Goal: Transaction & Acquisition: Purchase product/service

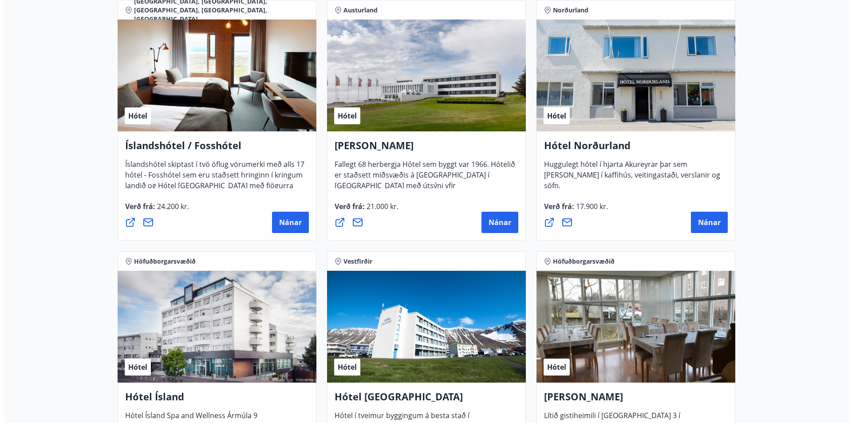
scroll to position [1287, 0]
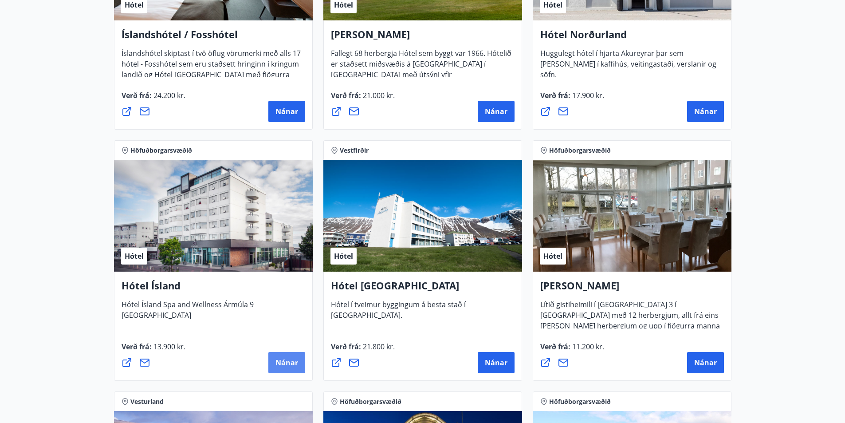
click at [290, 366] on span "Nánar" at bounding box center [287, 363] width 23 height 10
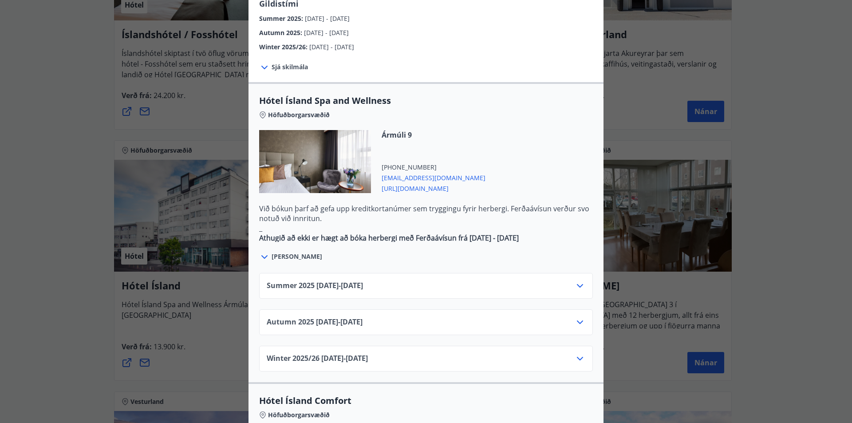
scroll to position [444, 0]
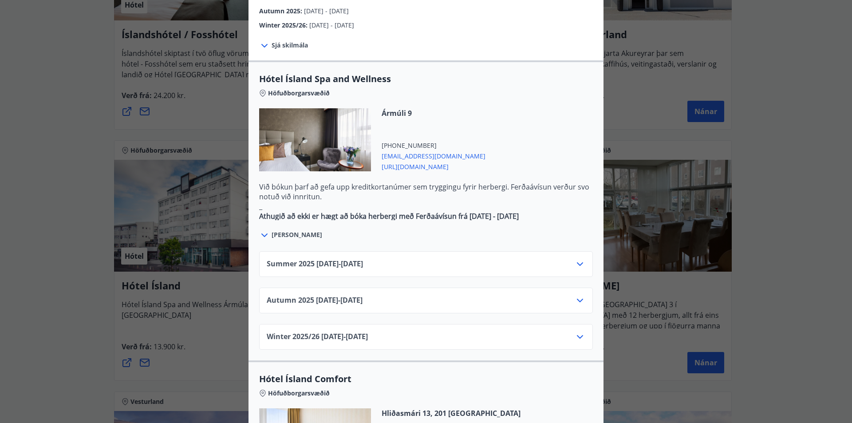
click at [287, 230] on span "[PERSON_NAME]" at bounding box center [297, 234] width 51 height 9
click at [259, 230] on icon at bounding box center [264, 235] width 11 height 11
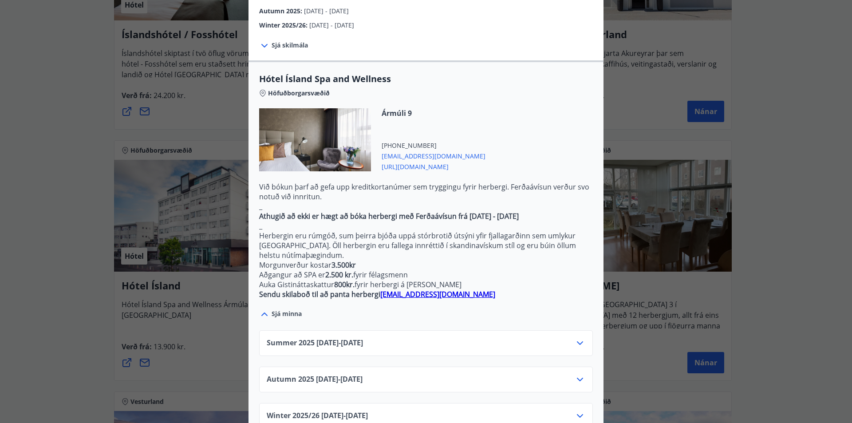
click at [579, 338] on icon at bounding box center [580, 343] width 11 height 11
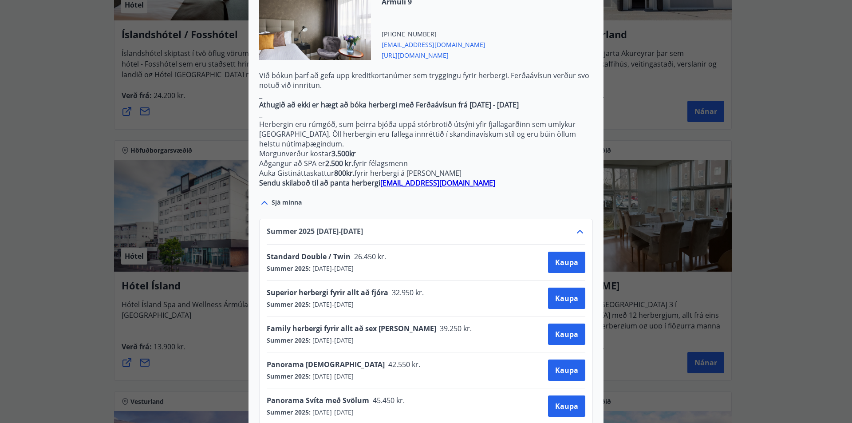
scroll to position [577, 0]
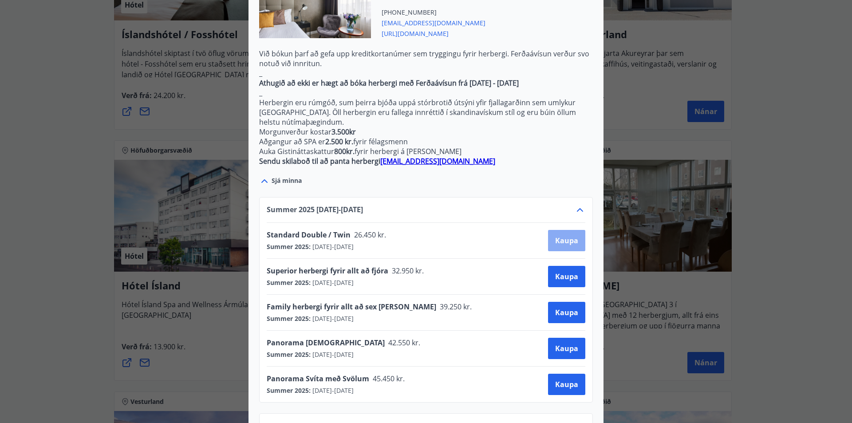
click at [563, 236] on span "Kaupa" at bounding box center [566, 241] width 23 height 10
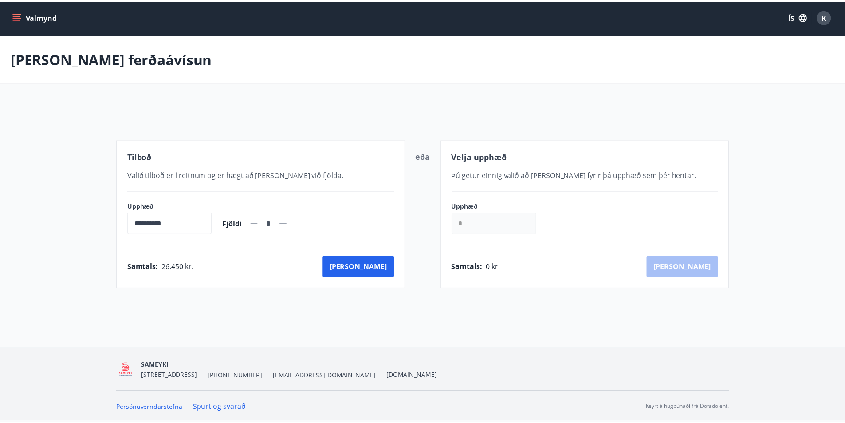
scroll to position [1, 0]
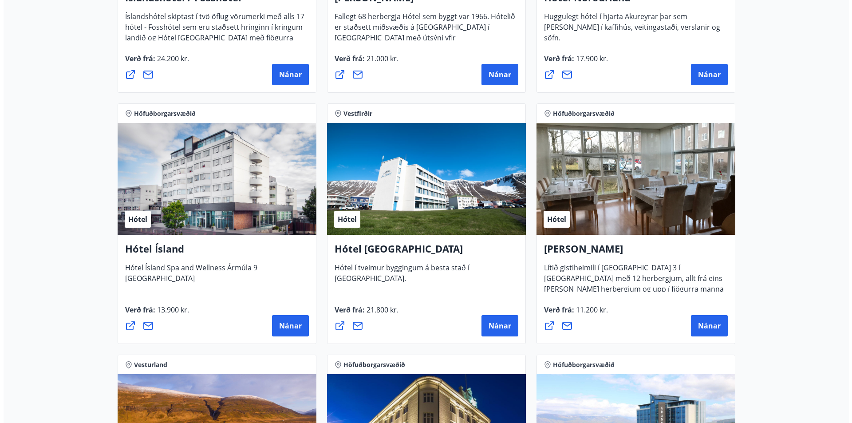
scroll to position [1331, 0]
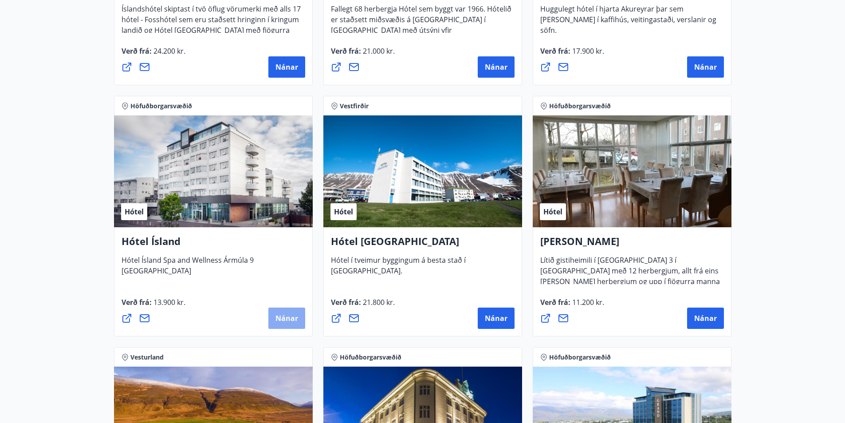
click at [295, 318] on span "Nánar" at bounding box center [287, 318] width 23 height 10
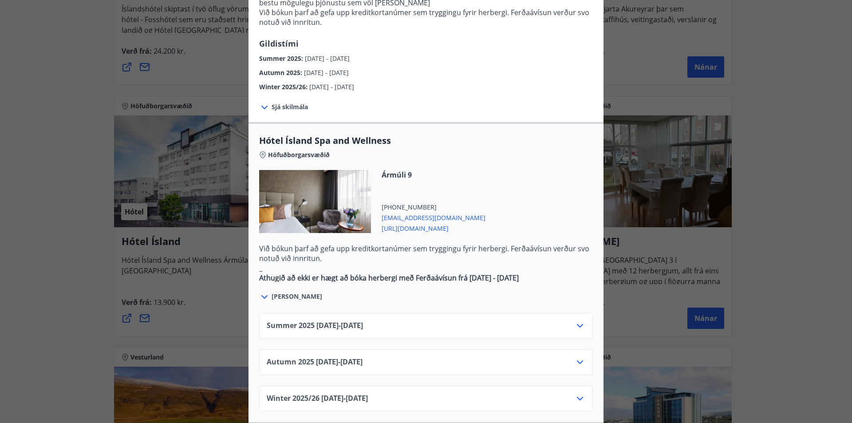
scroll to position [399, 0]
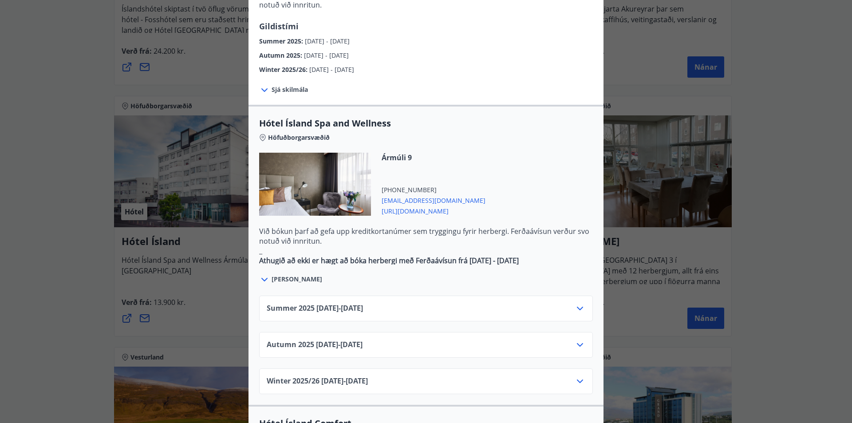
click at [577, 307] on icon at bounding box center [580, 309] width 6 height 4
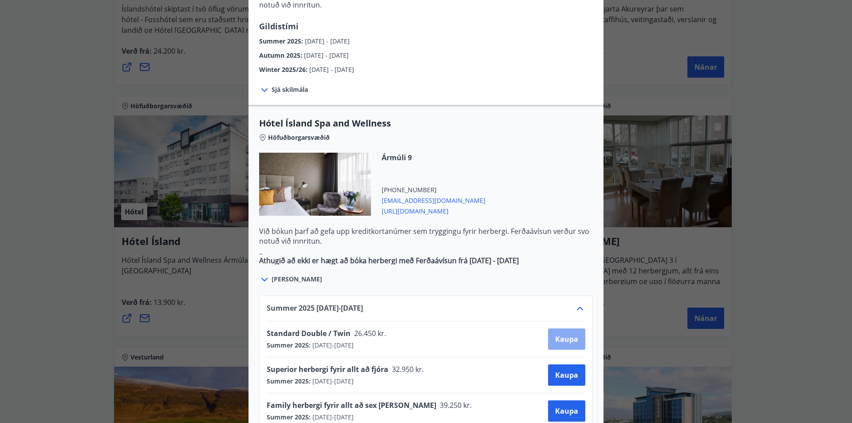
click at [556, 328] on button "Kaupa" at bounding box center [566, 338] width 37 height 21
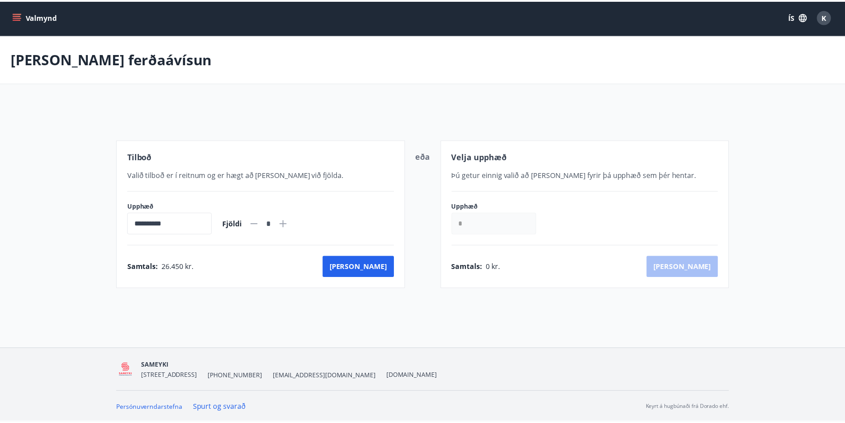
scroll to position [1, 0]
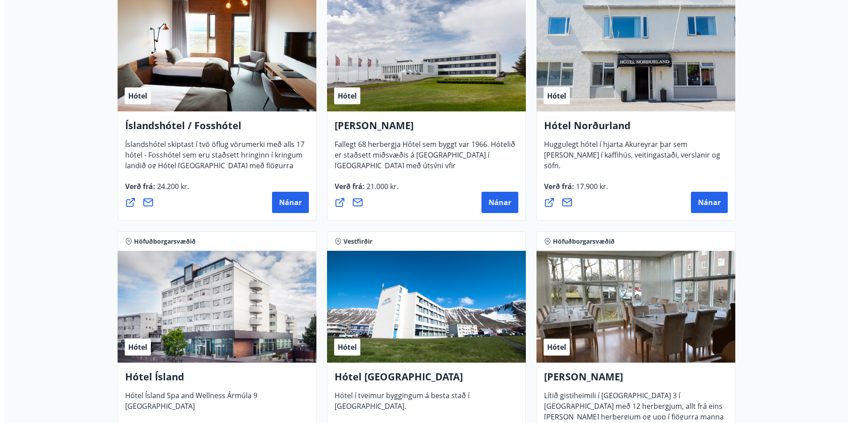
scroll to position [1377, 0]
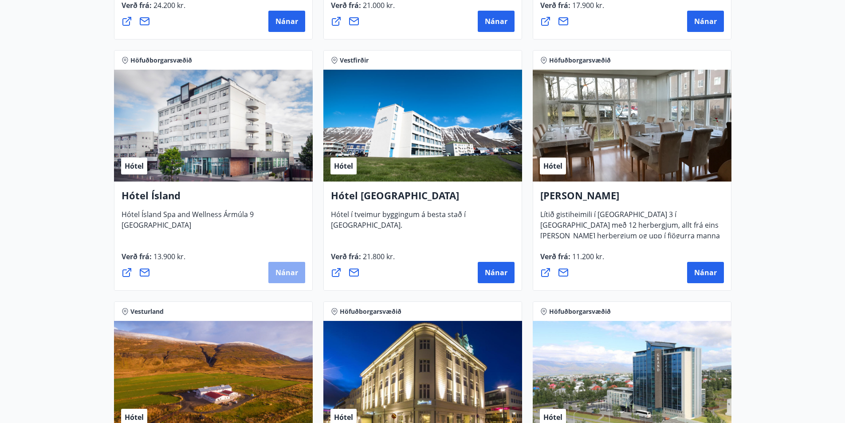
click at [289, 275] on span "Nánar" at bounding box center [287, 273] width 23 height 10
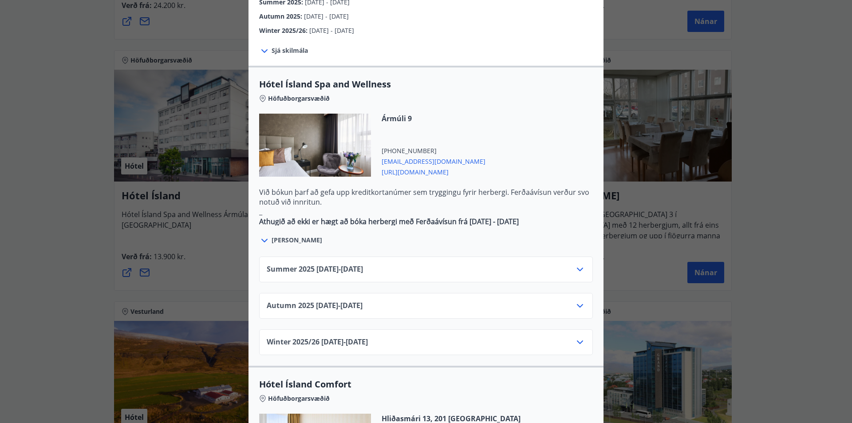
scroll to position [444, 0]
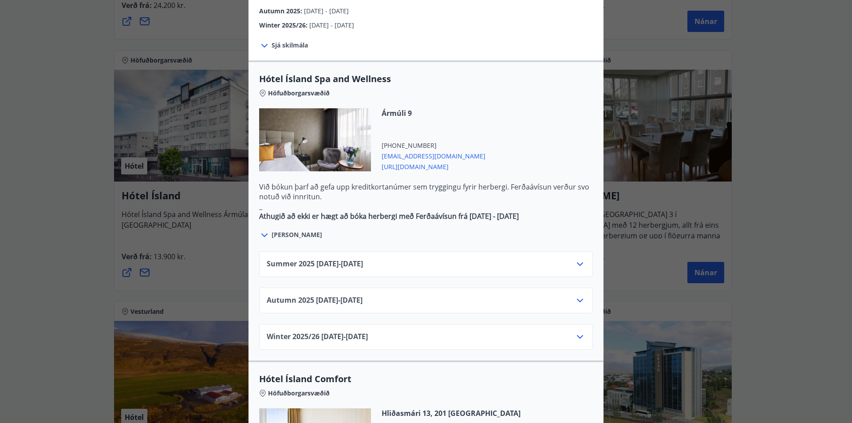
click at [577, 299] on icon at bounding box center [580, 301] width 6 height 4
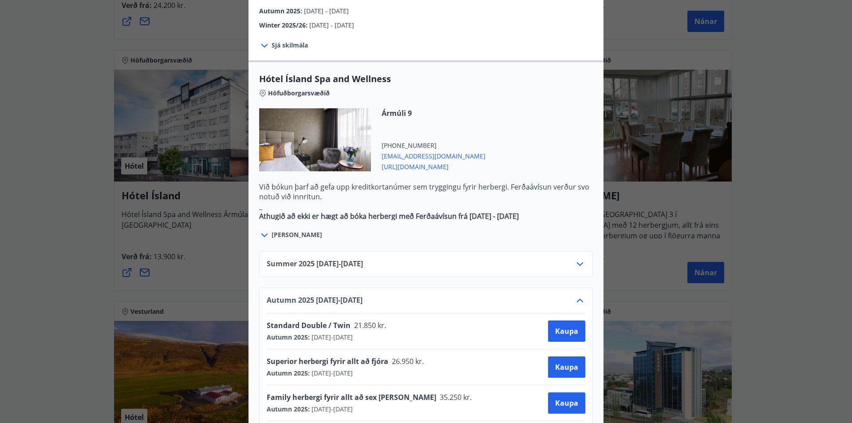
click at [577, 262] on icon at bounding box center [580, 264] width 6 height 4
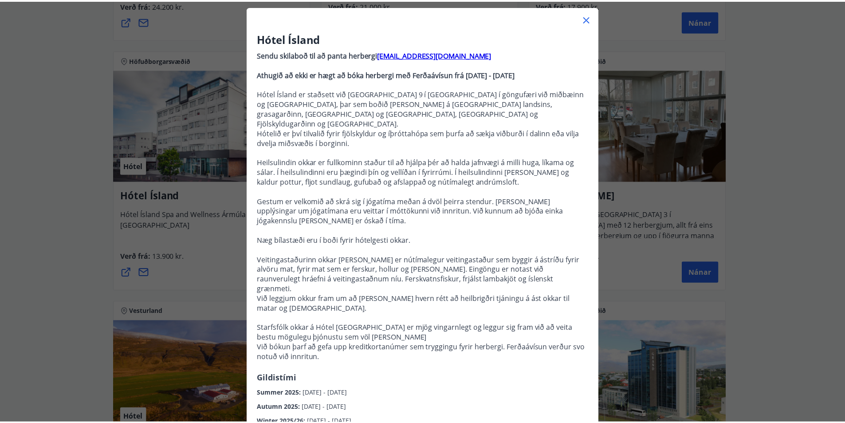
scroll to position [44, 0]
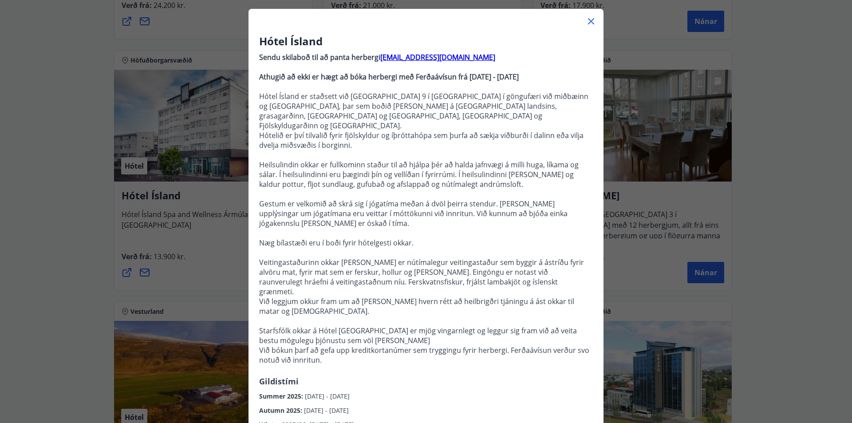
drag, startPoint x: 589, startPoint y: 20, endPoint x: 505, endPoint y: 258, distance: 252.4
click at [589, 20] on icon at bounding box center [591, 21] width 6 height 6
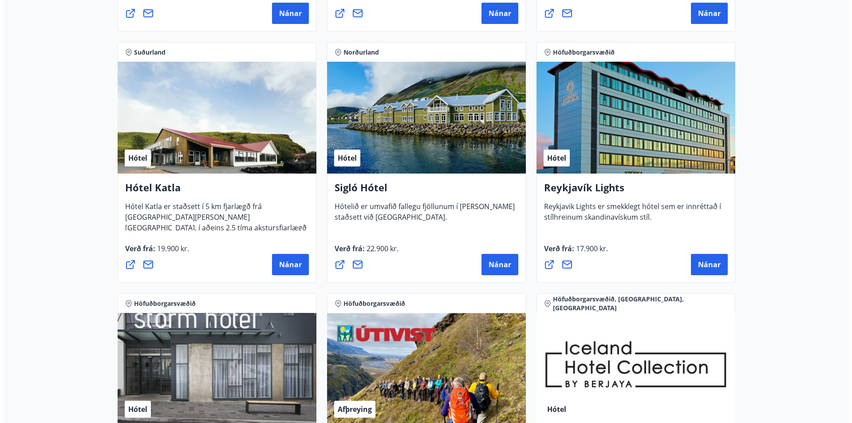
scroll to position [667, 0]
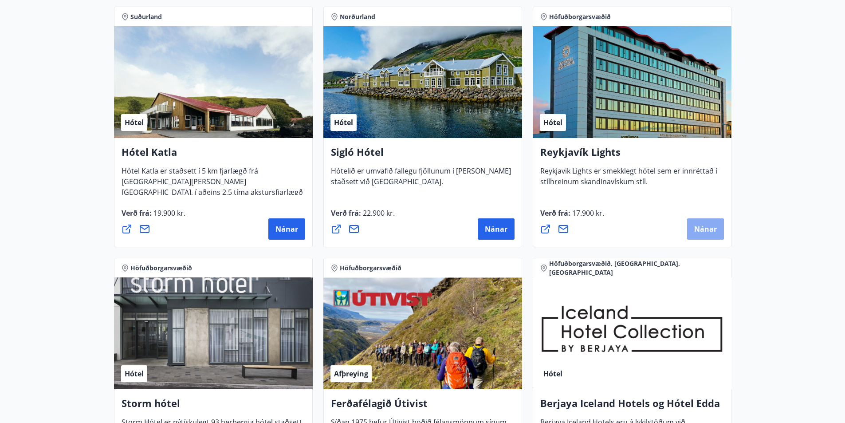
click at [709, 226] on span "Nánar" at bounding box center [705, 229] width 23 height 10
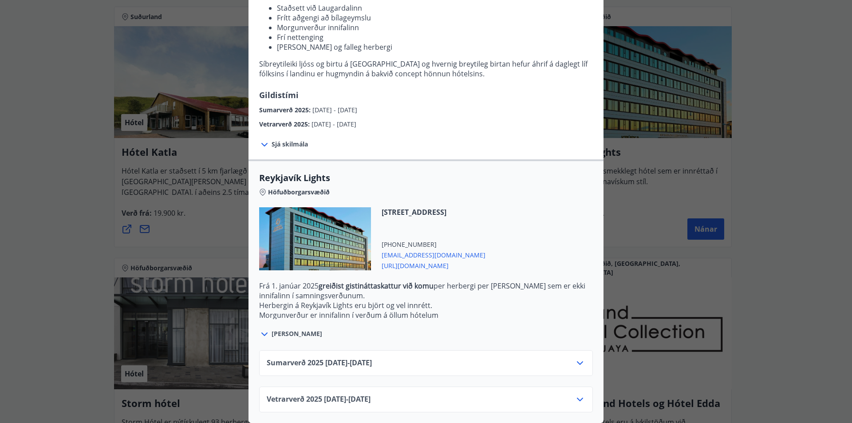
scroll to position [137, 0]
click at [575, 358] on icon at bounding box center [580, 363] width 11 height 11
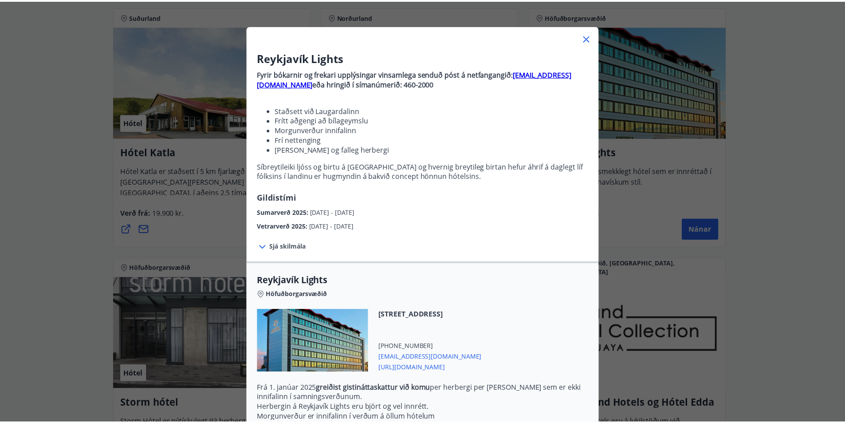
scroll to position [0, 0]
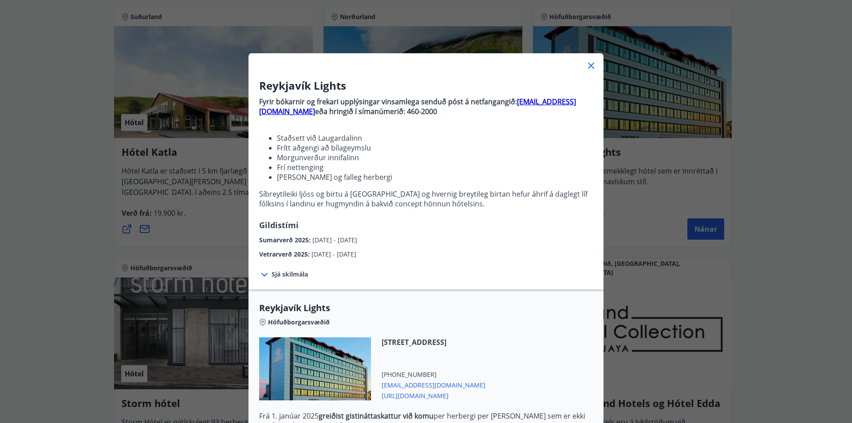
click at [588, 67] on icon at bounding box center [591, 65] width 11 height 11
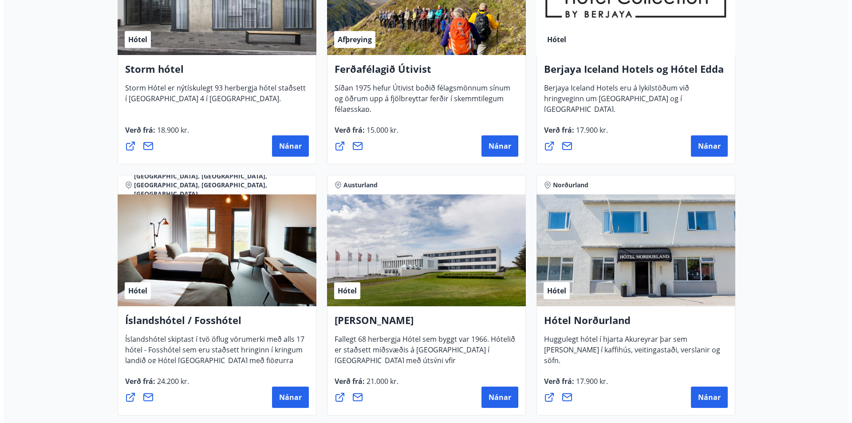
scroll to position [1022, 0]
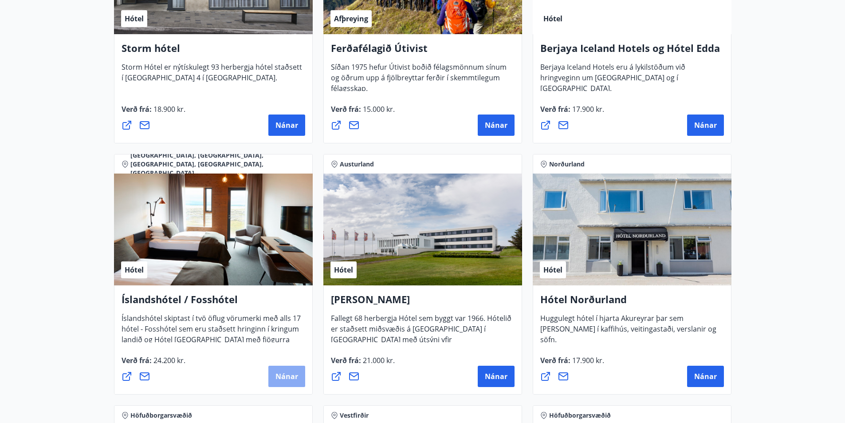
click at [287, 378] on span "Nánar" at bounding box center [287, 376] width 23 height 10
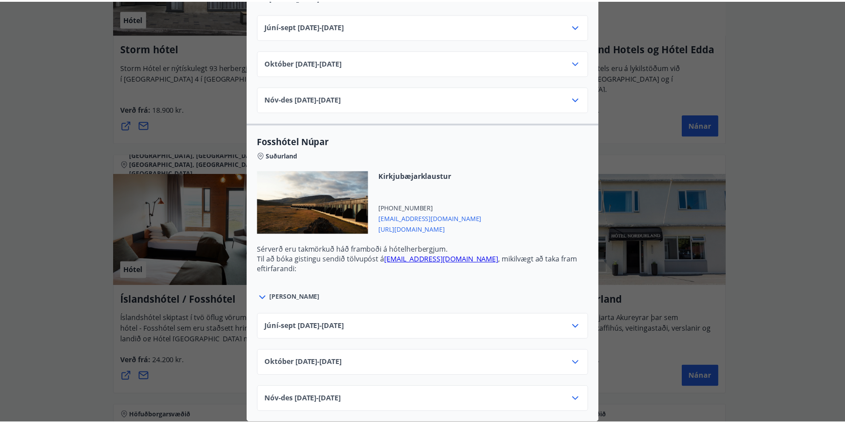
scroll to position [0, 0]
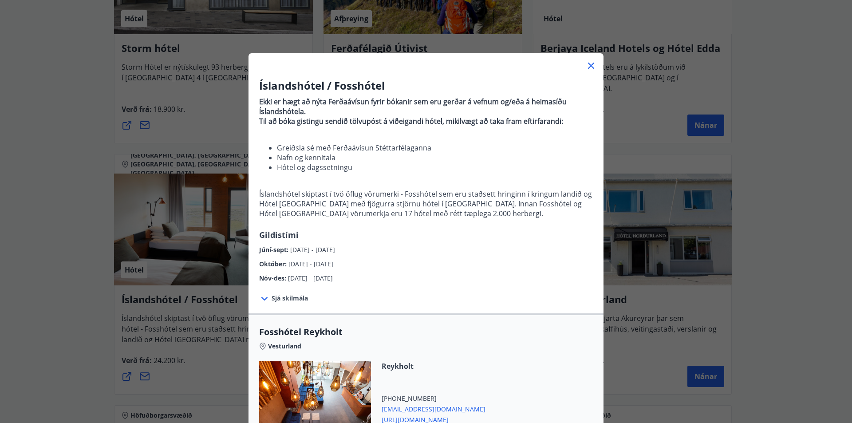
click at [709, 177] on div "Íslandshótel / Fosshótel Ekki er hægt að nýta Ferðaávísun fyrir bókanir sem eru…" at bounding box center [426, 211] width 852 height 423
drag, startPoint x: 643, startPoint y: 174, endPoint x: 646, endPoint y: 137, distance: 37.8
click at [645, 169] on div "Íslandshótel / Fosshótel Ekki er hægt að nýta Ferðaávísun fyrir bókanir sem eru…" at bounding box center [426, 211] width 852 height 423
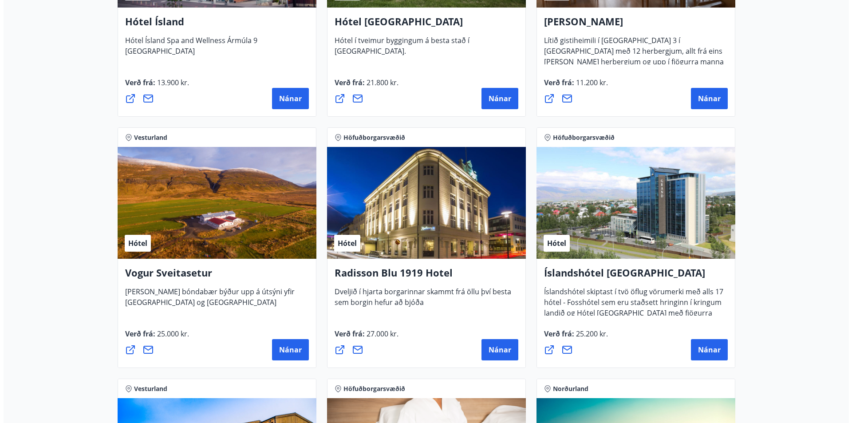
scroll to position [1554, 0]
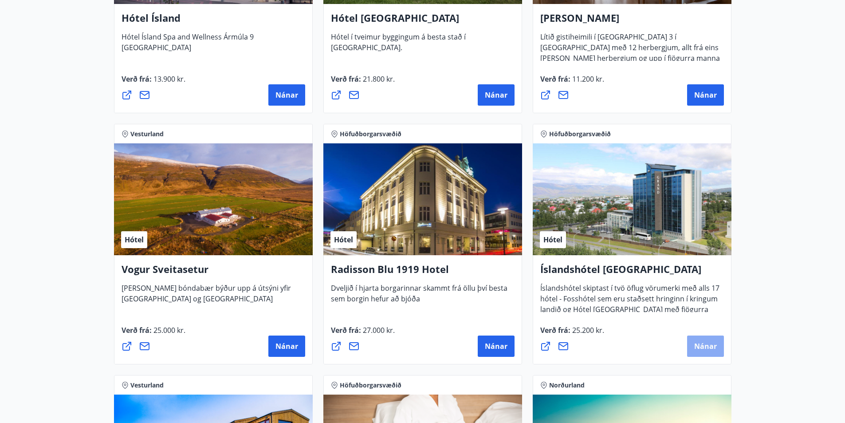
click at [707, 343] on span "Nánar" at bounding box center [705, 346] width 23 height 10
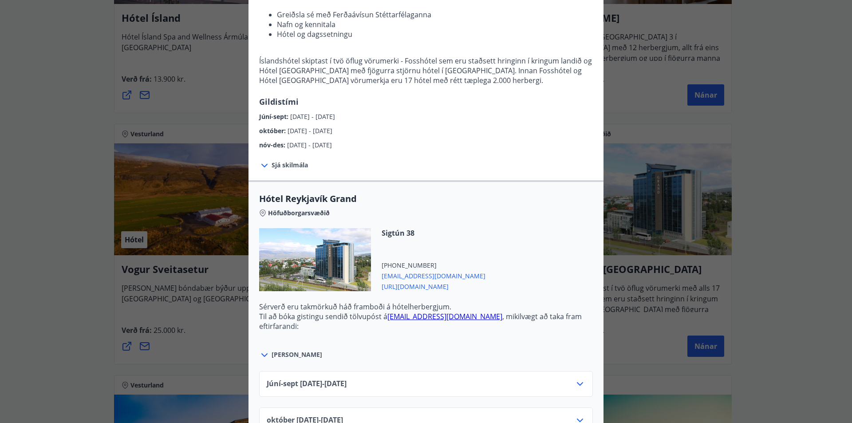
scroll to position [222, 0]
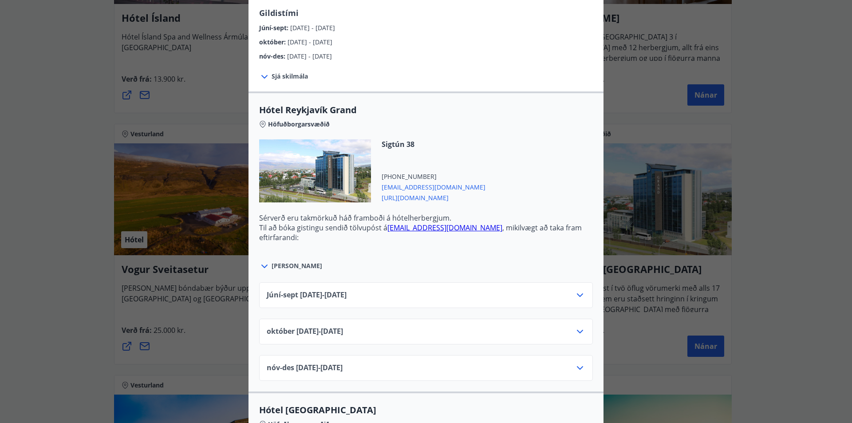
click at [577, 295] on icon at bounding box center [580, 295] width 6 height 4
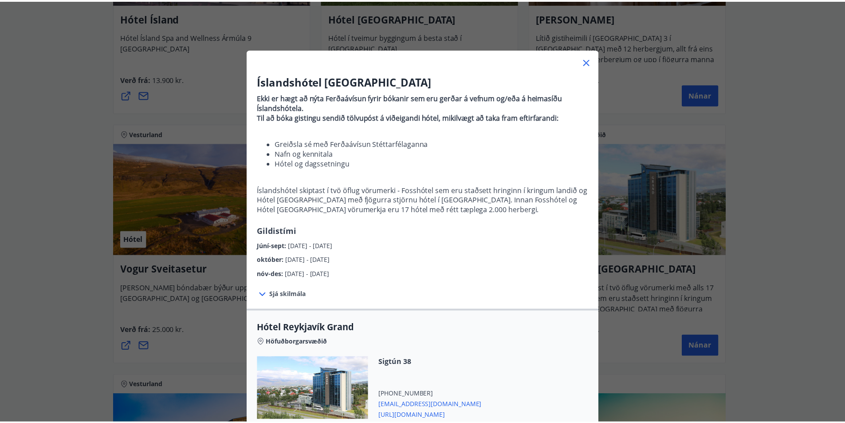
scroll to position [0, 0]
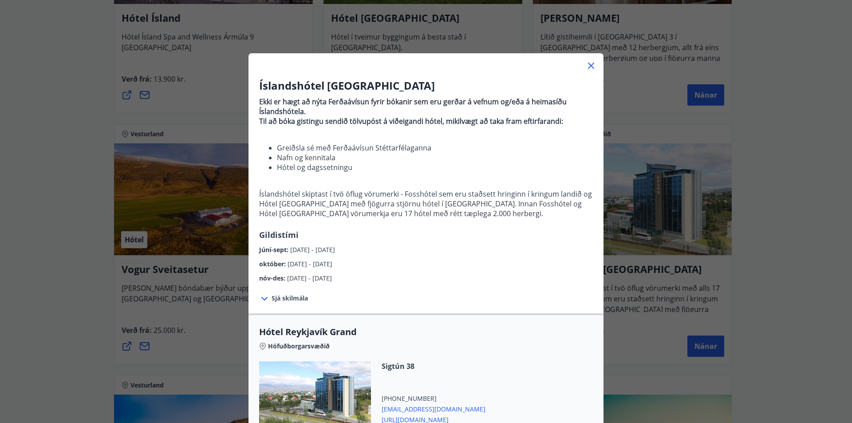
drag, startPoint x: 588, startPoint y: 67, endPoint x: 591, endPoint y: 77, distance: 10.7
click at [588, 67] on icon at bounding box center [591, 65] width 11 height 11
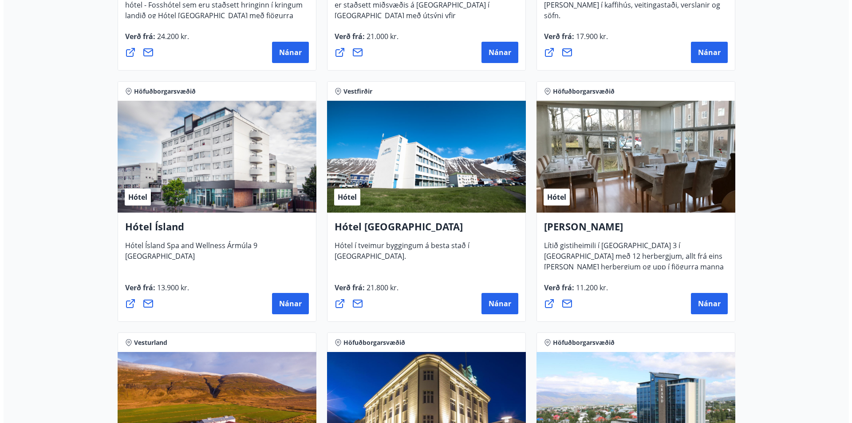
scroll to position [1332, 0]
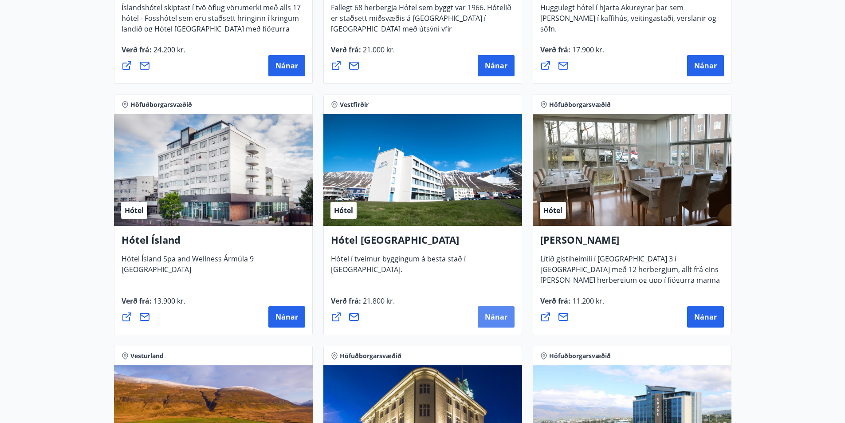
click at [498, 321] on span "Nánar" at bounding box center [496, 317] width 23 height 10
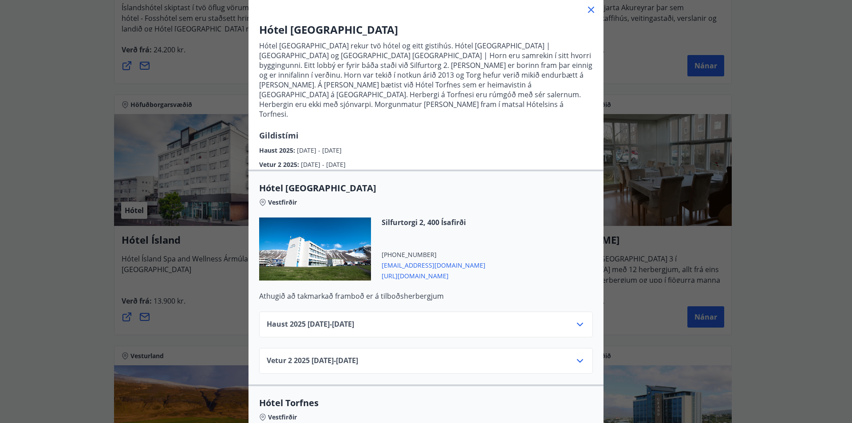
scroll to position [133, 0]
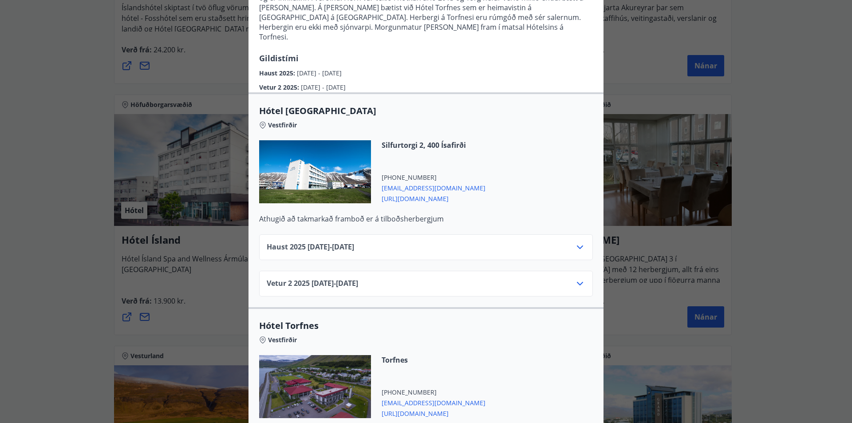
click at [577, 242] on icon at bounding box center [580, 247] width 11 height 11
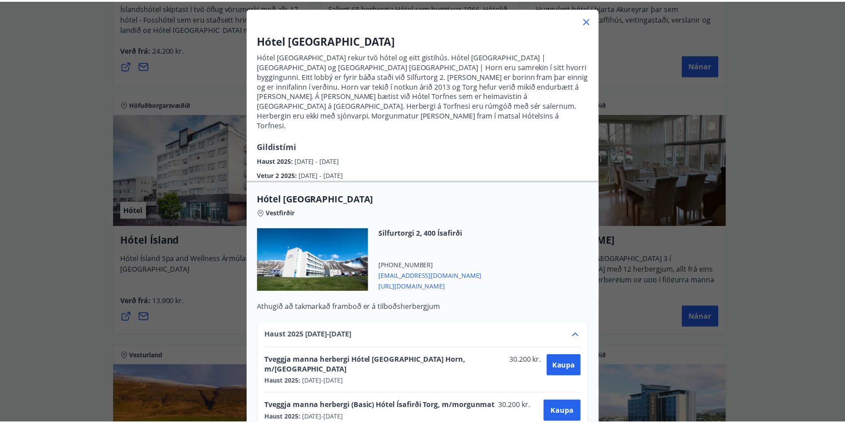
scroll to position [44, 0]
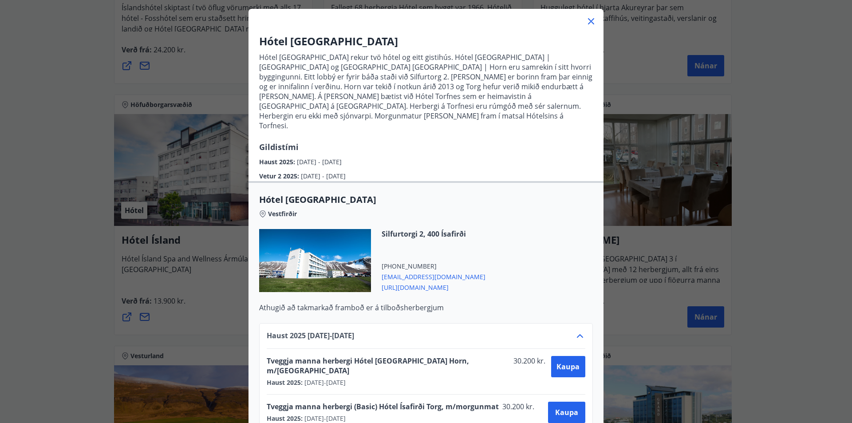
click at [587, 22] on icon at bounding box center [591, 21] width 11 height 11
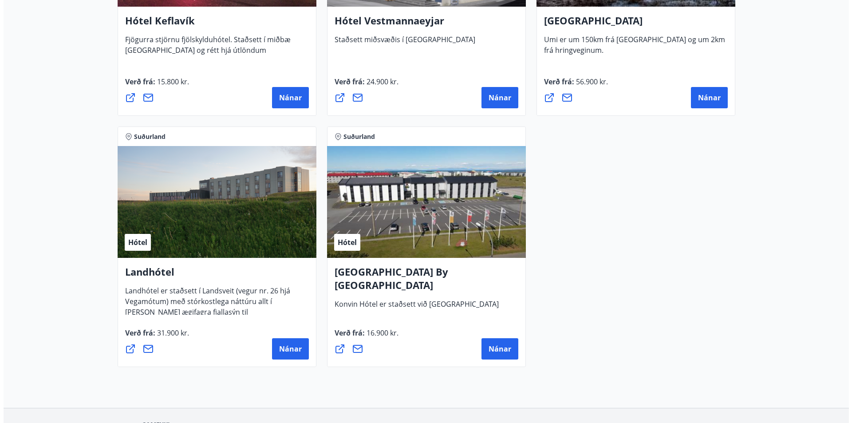
scroll to position [2308, 0]
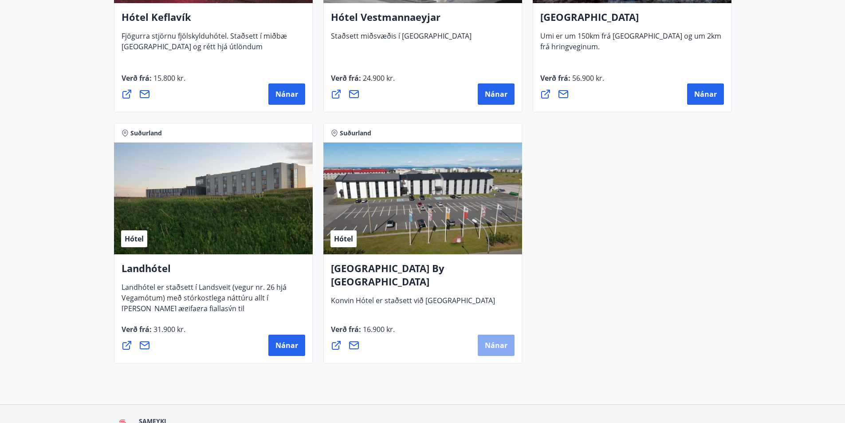
click at [497, 347] on span "Nánar" at bounding box center [496, 345] width 23 height 10
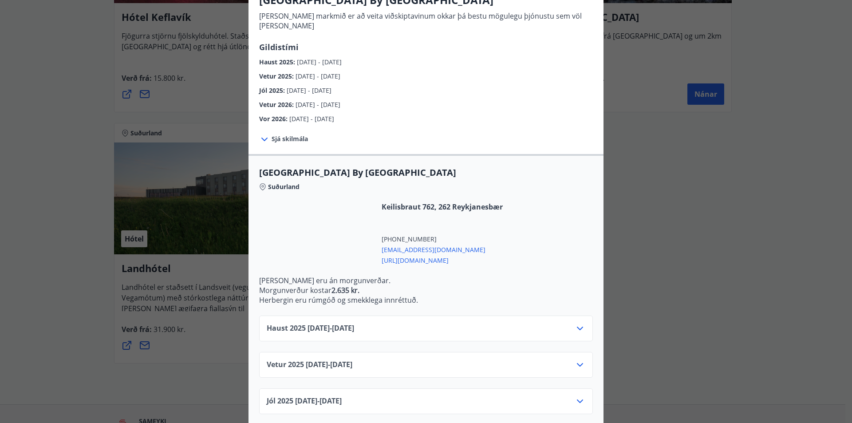
scroll to position [89, 0]
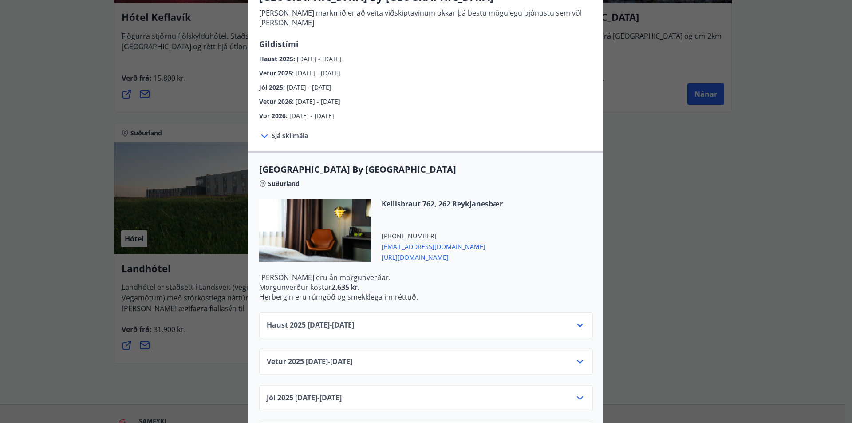
click at [576, 356] on icon at bounding box center [580, 361] width 11 height 11
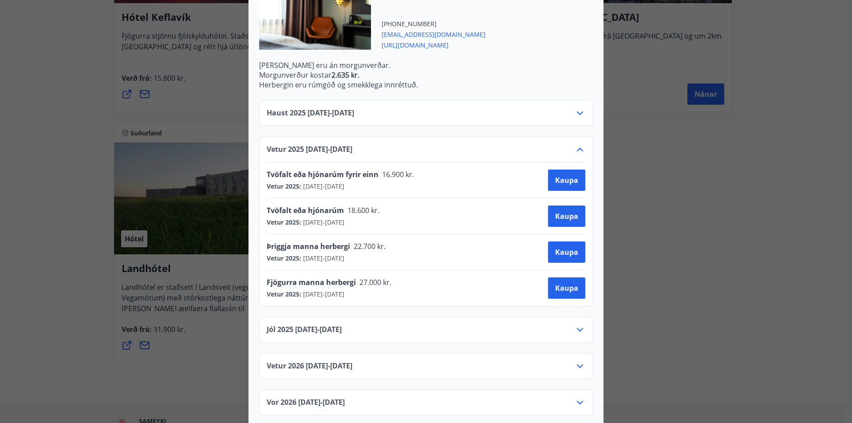
scroll to position [0, 0]
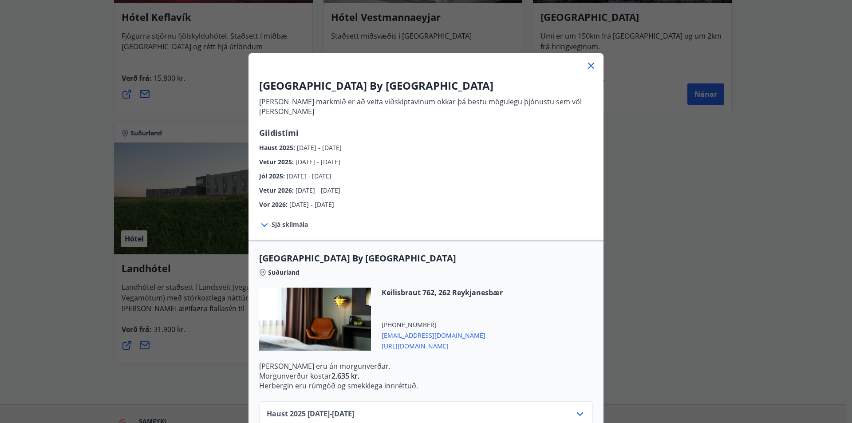
click at [695, 360] on div "[GEOGRAPHIC_DATA] By [GEOGRAPHIC_DATA] [PERSON_NAME] markmið er að veita viðski…" at bounding box center [426, 211] width 852 height 423
click at [642, 310] on div "[GEOGRAPHIC_DATA] By [GEOGRAPHIC_DATA] [PERSON_NAME] markmið er að veita viðski…" at bounding box center [426, 211] width 852 height 423
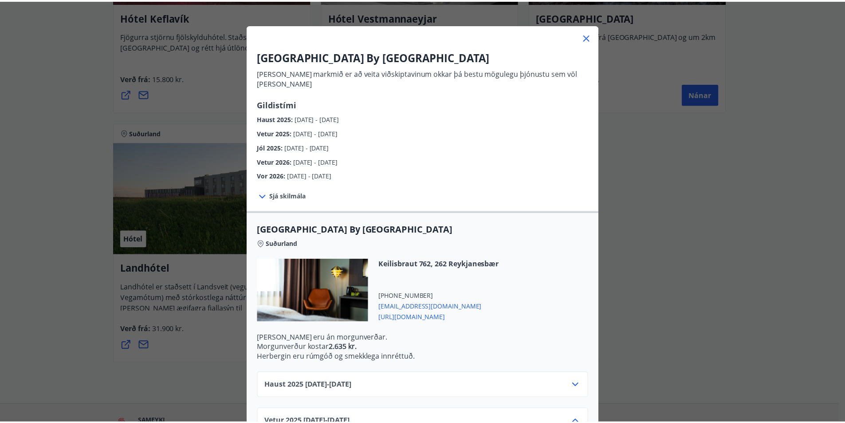
scroll to position [44, 0]
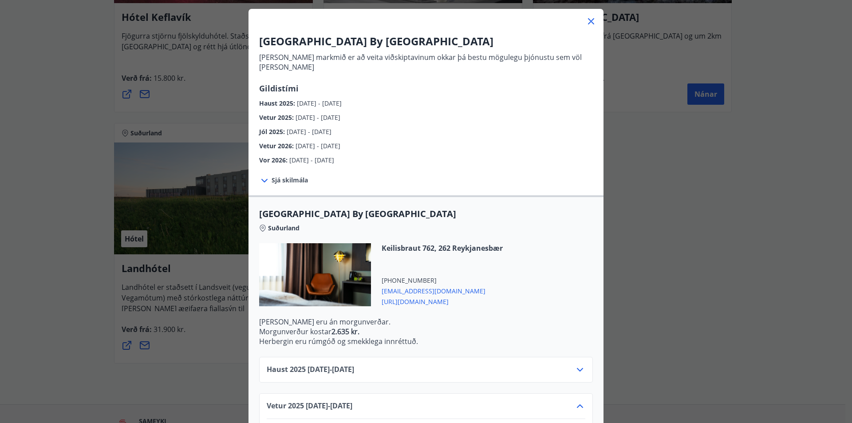
click at [587, 20] on icon at bounding box center [591, 21] width 11 height 11
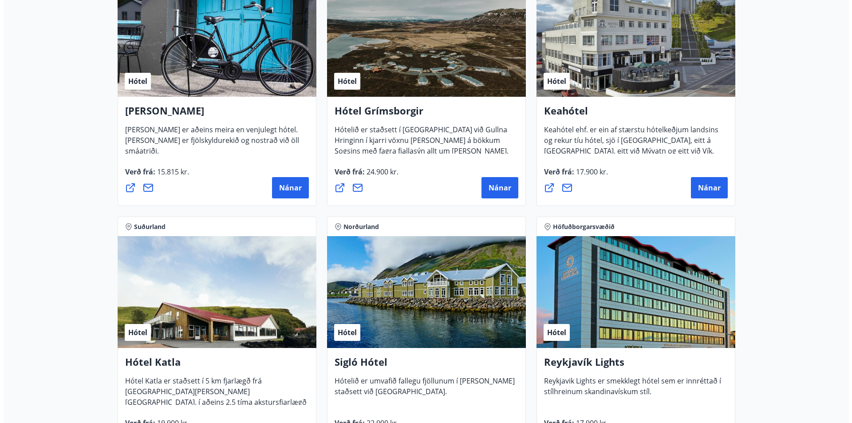
scroll to position [457, 0]
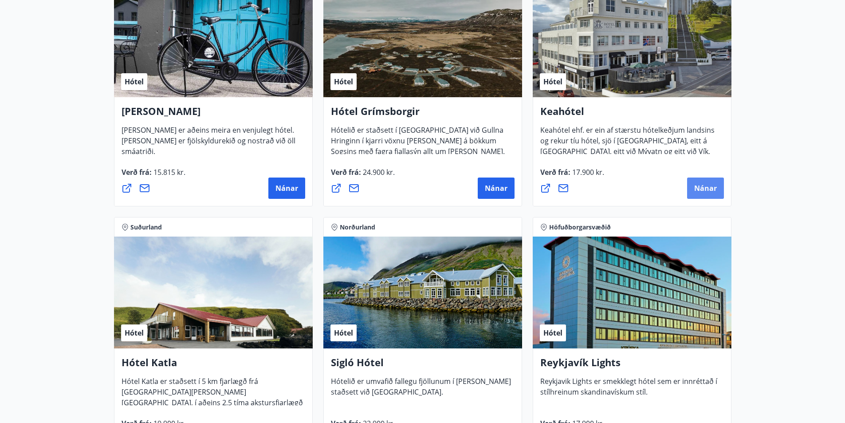
click at [710, 191] on span "Nánar" at bounding box center [705, 188] width 23 height 10
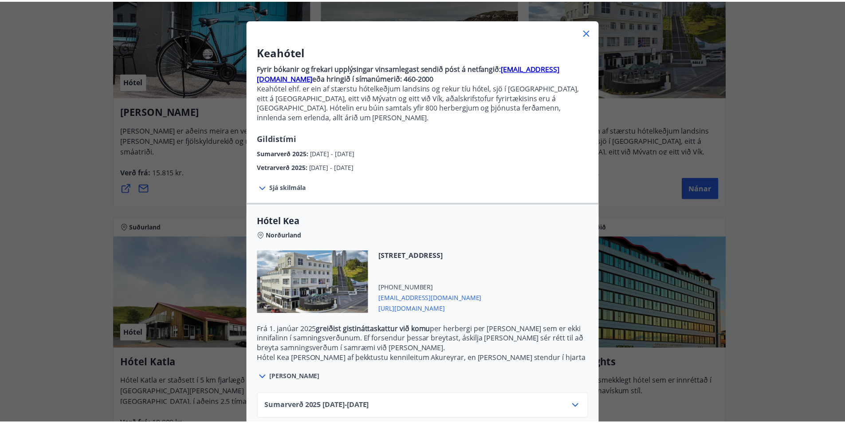
scroll to position [0, 0]
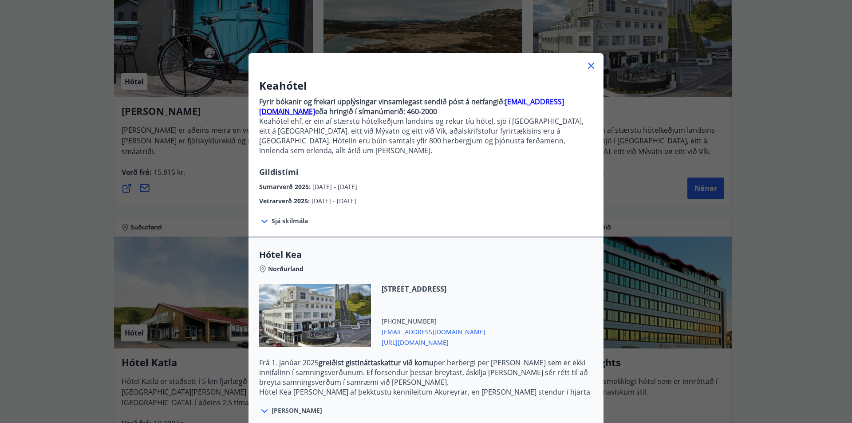
click at [588, 65] on icon at bounding box center [591, 66] width 6 height 6
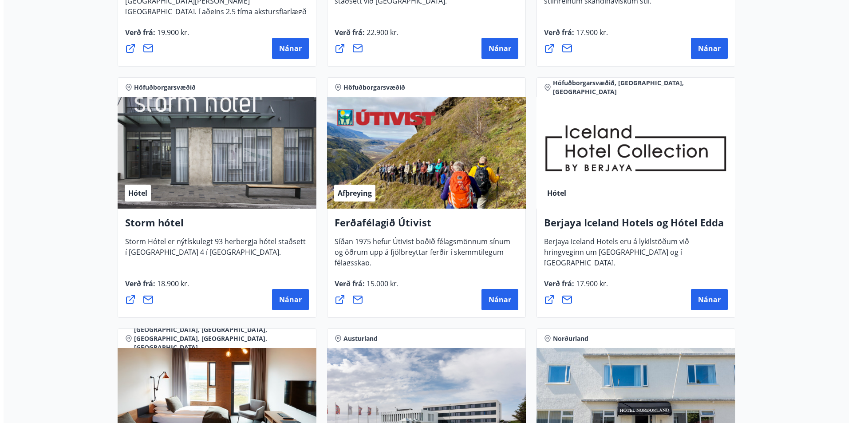
scroll to position [811, 0]
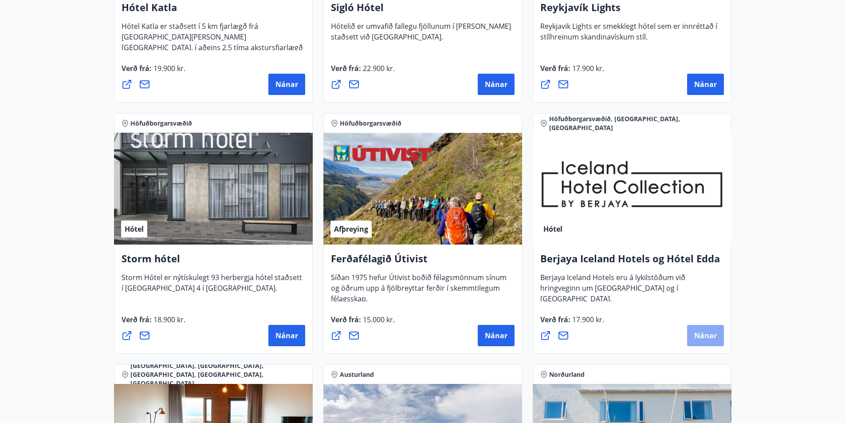
click at [706, 338] on span "Nánar" at bounding box center [705, 336] width 23 height 10
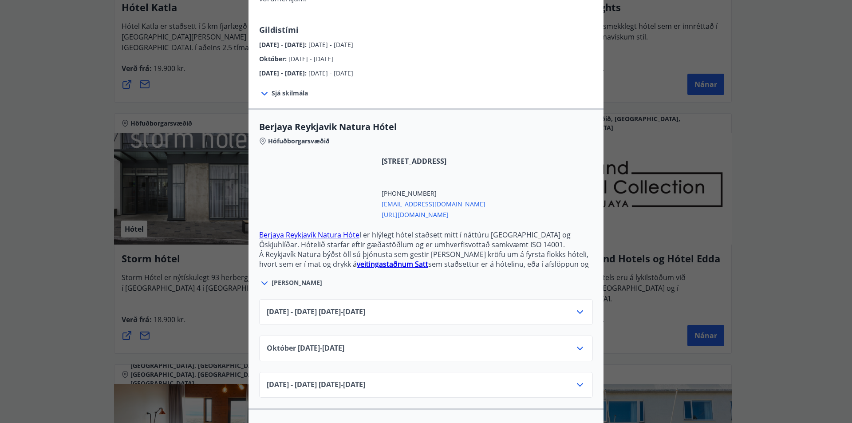
scroll to position [133, 0]
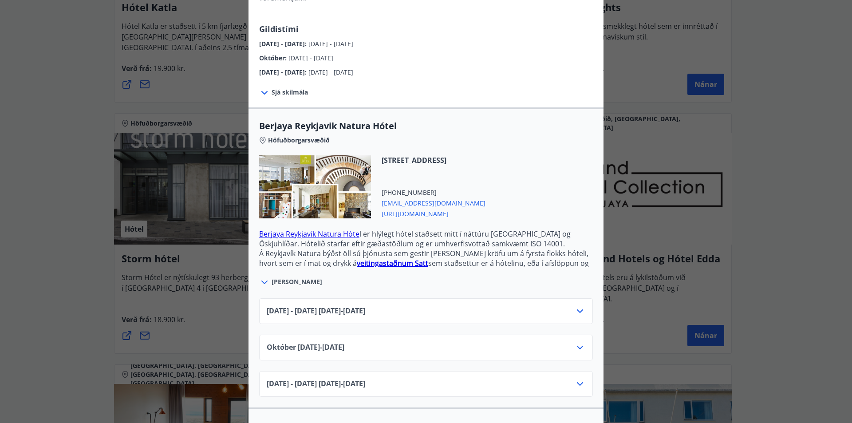
click at [577, 306] on icon at bounding box center [580, 311] width 11 height 11
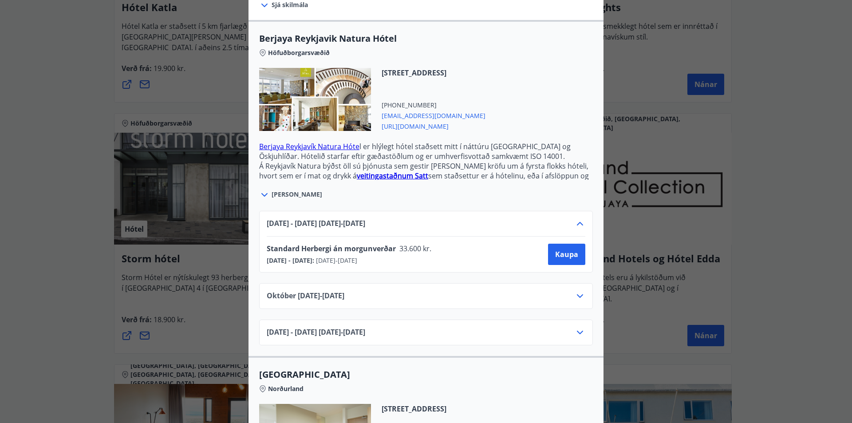
scroll to position [222, 0]
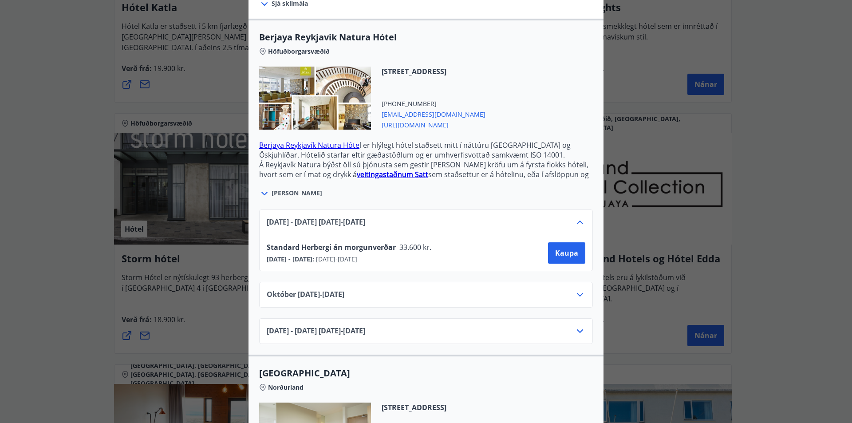
click at [579, 293] on icon at bounding box center [580, 295] width 6 height 4
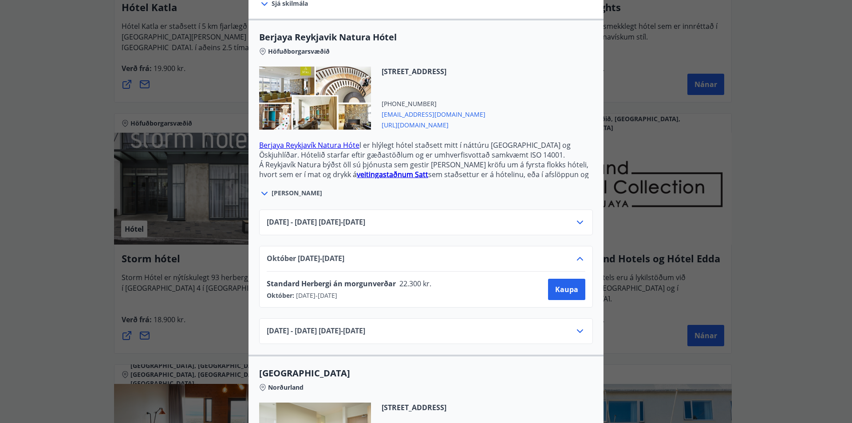
click at [577, 217] on icon at bounding box center [580, 222] width 11 height 11
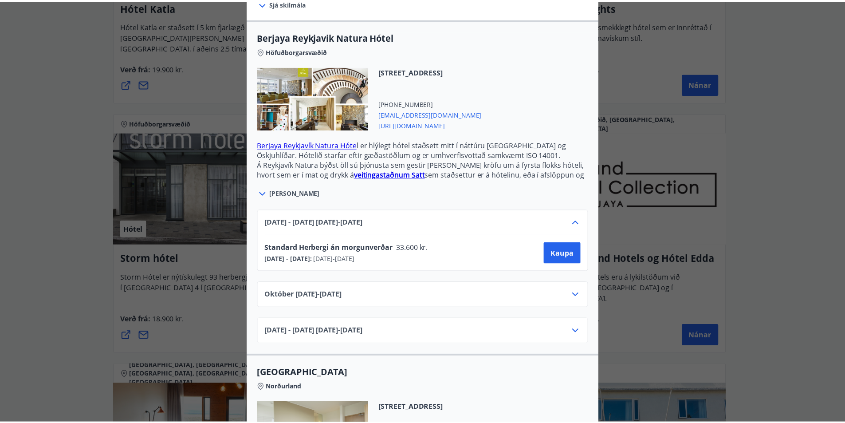
scroll to position [0, 0]
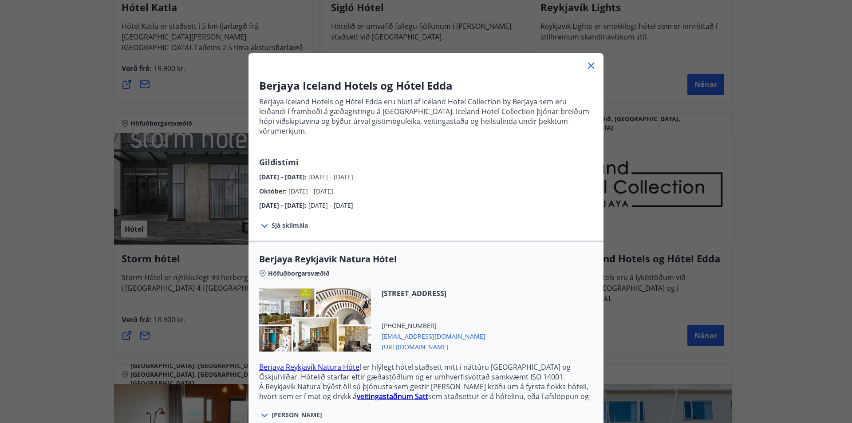
click at [770, 282] on div "Berjaya Iceland Hotels og Hótel Edda Berjaya Iceland Hotels og Hótel Edda eru h…" at bounding box center [426, 211] width 852 height 423
drag, startPoint x: 586, startPoint y: 65, endPoint x: 619, endPoint y: 101, distance: 49.0
click at [587, 67] on icon at bounding box center [591, 65] width 11 height 11
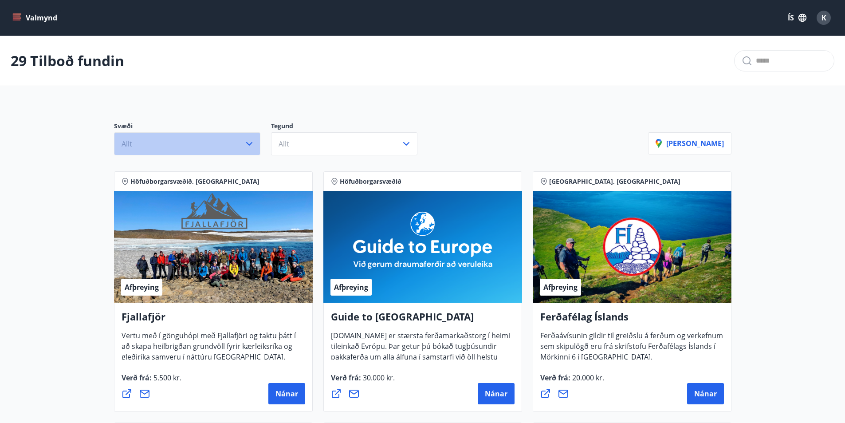
click at [251, 146] on icon "button" at bounding box center [249, 143] width 11 height 11
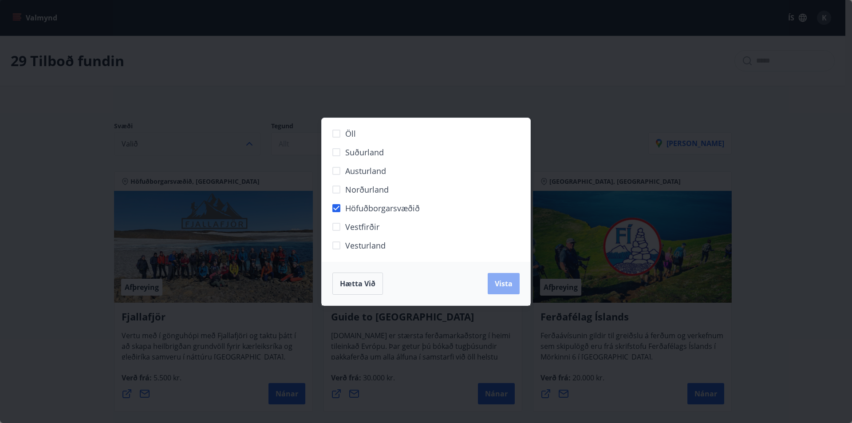
click at [500, 284] on span "Vista" at bounding box center [504, 284] width 18 height 10
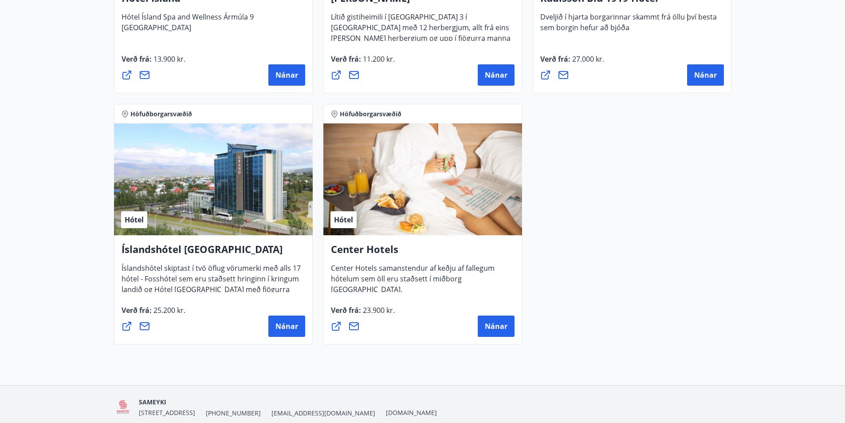
scroll to position [882, 0]
